Goal: Find contact information: Find contact information

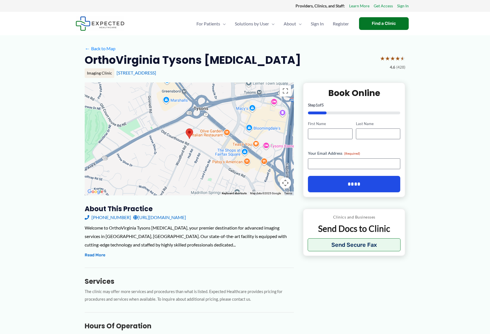
click at [179, 215] on link "[URL][DOMAIN_NAME]" at bounding box center [159, 217] width 53 height 8
